Goal: Entertainment & Leisure: Browse casually

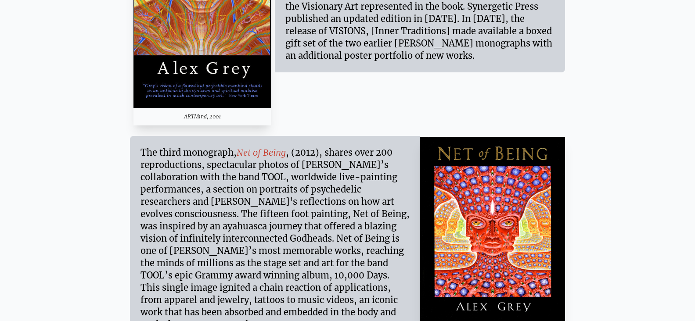
scroll to position [6452, 0]
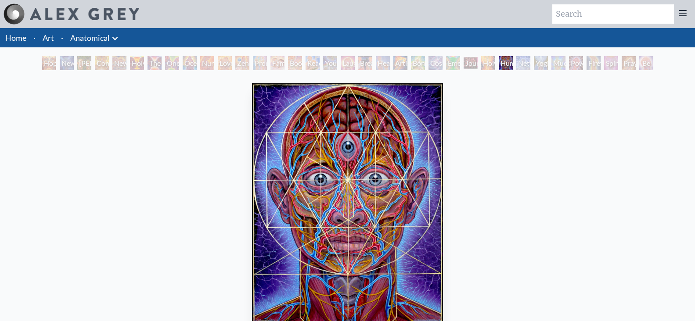
click at [467, 68] on div "Journey of the Wounded Healer" at bounding box center [470, 63] width 14 height 14
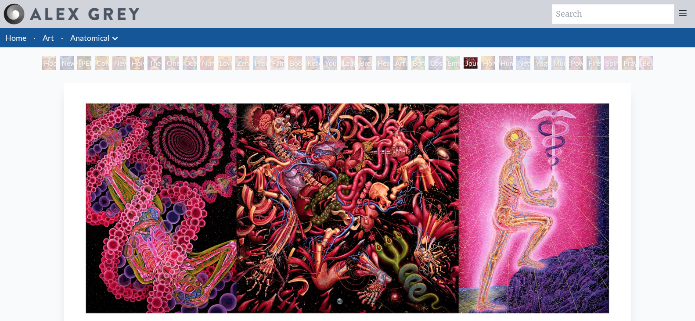
click at [419, 63] on div "Bond" at bounding box center [418, 63] width 14 height 14
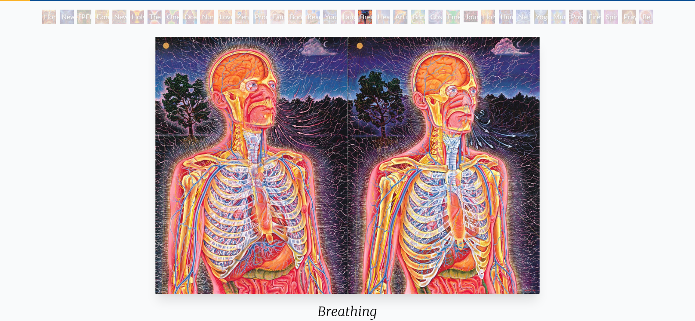
scroll to position [44, 0]
